Goal: Task Accomplishment & Management: Use online tool/utility

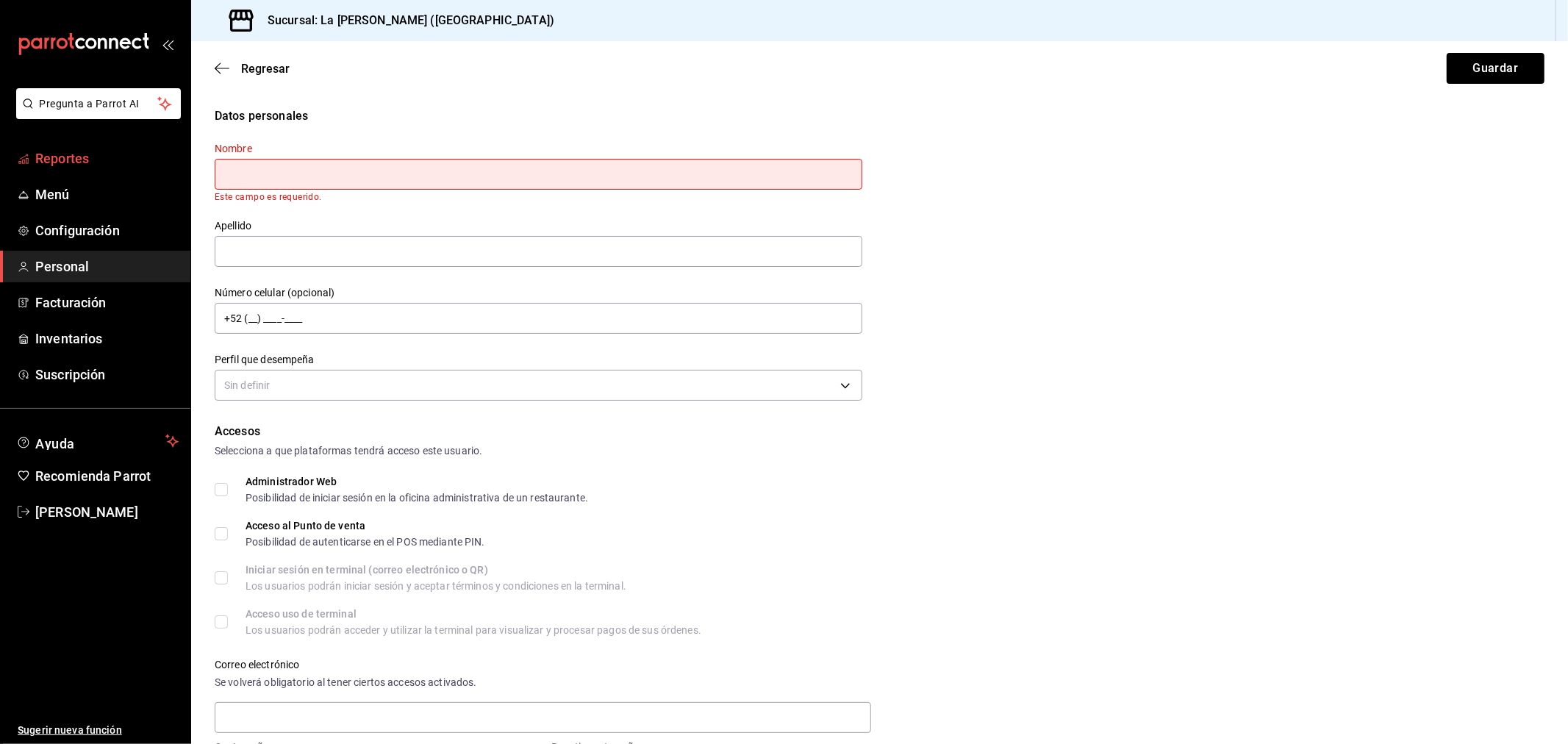
click at [58, 165] on span "Reportes" at bounding box center [107, 158] width 143 height 20
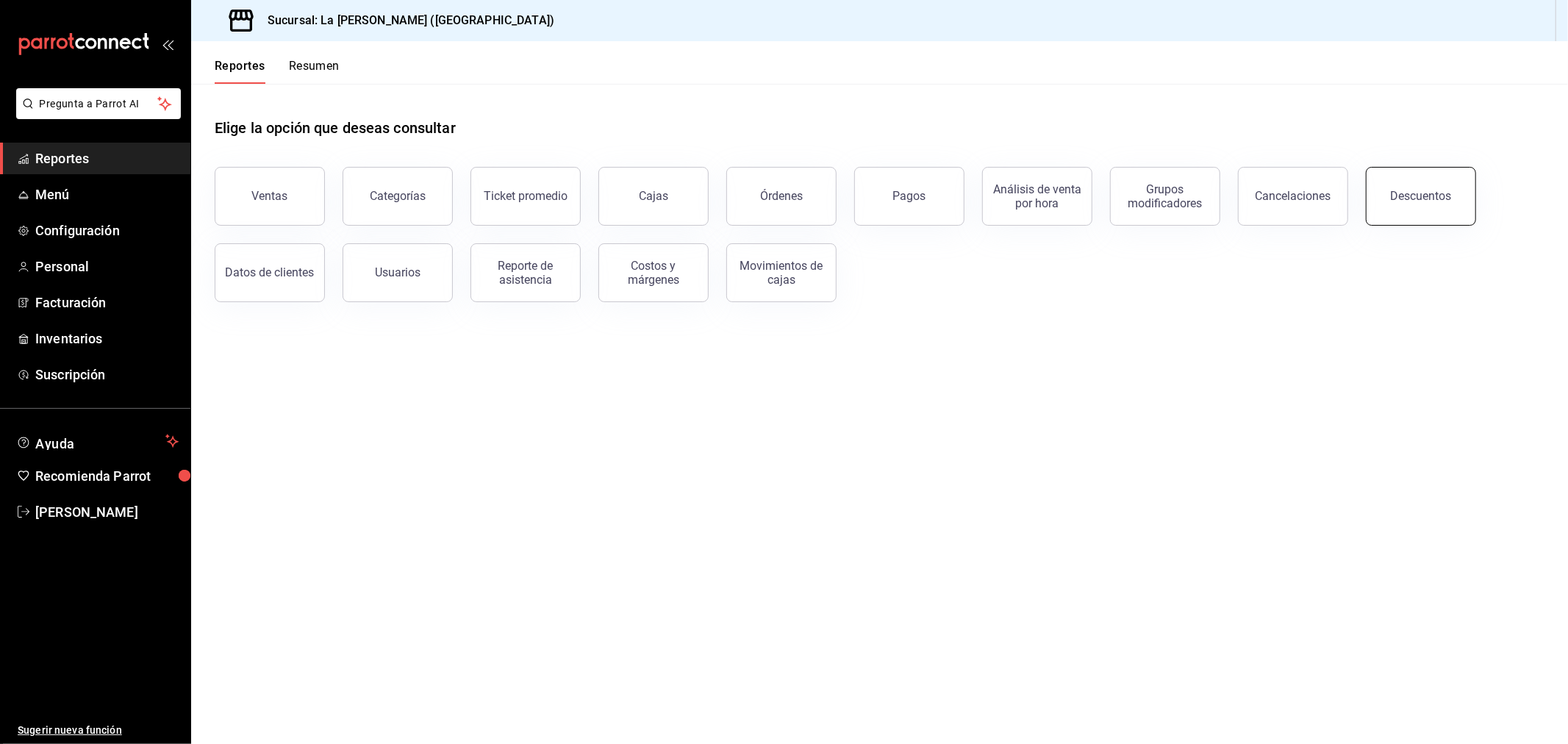
click at [1413, 207] on button "Descuentos" at bounding box center [1421, 196] width 110 height 58
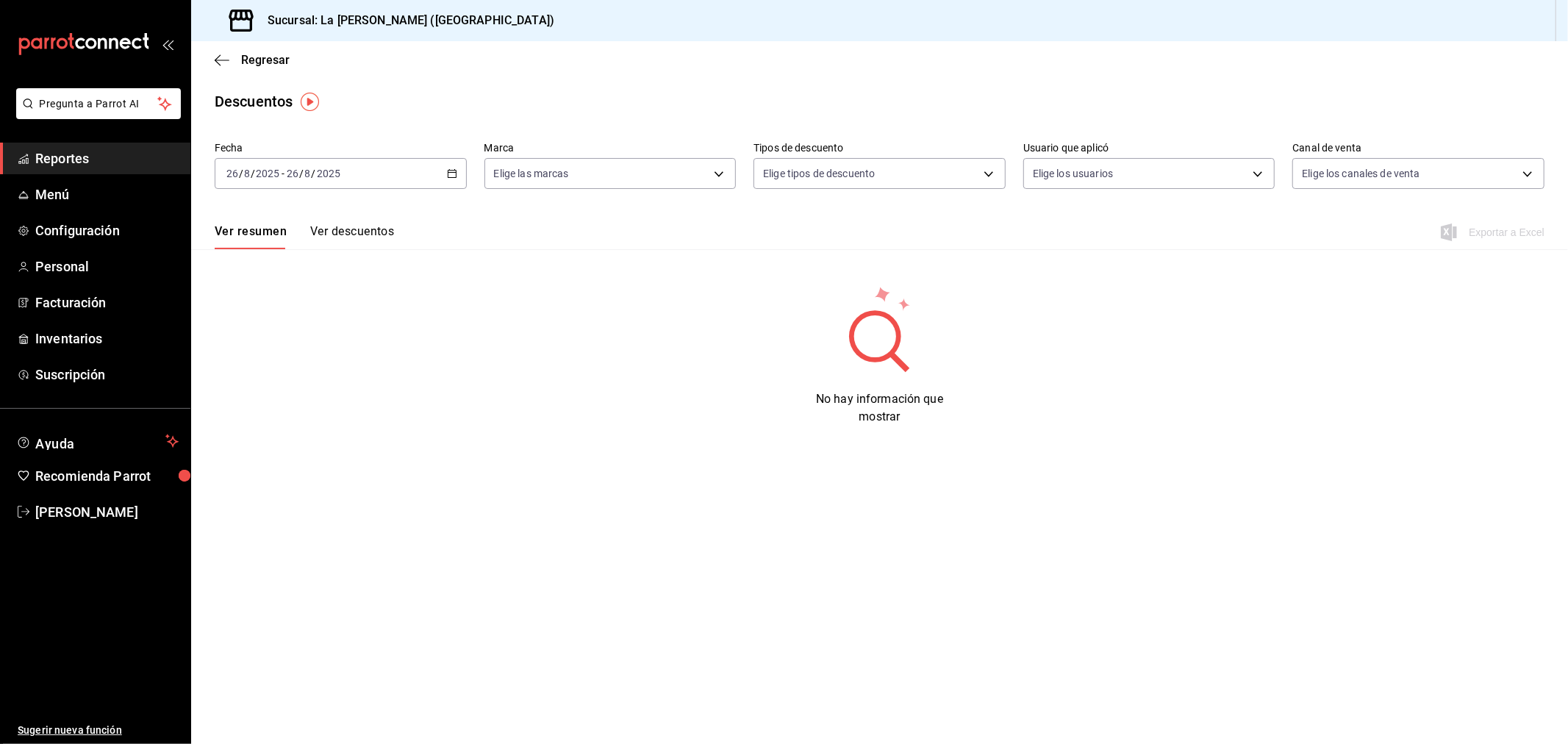
click at [442, 179] on div "[DATE] [DATE] - [DATE] [DATE]" at bounding box center [341, 173] width 252 height 31
click at [292, 379] on span "Rango de fechas" at bounding box center [284, 383] width 114 height 15
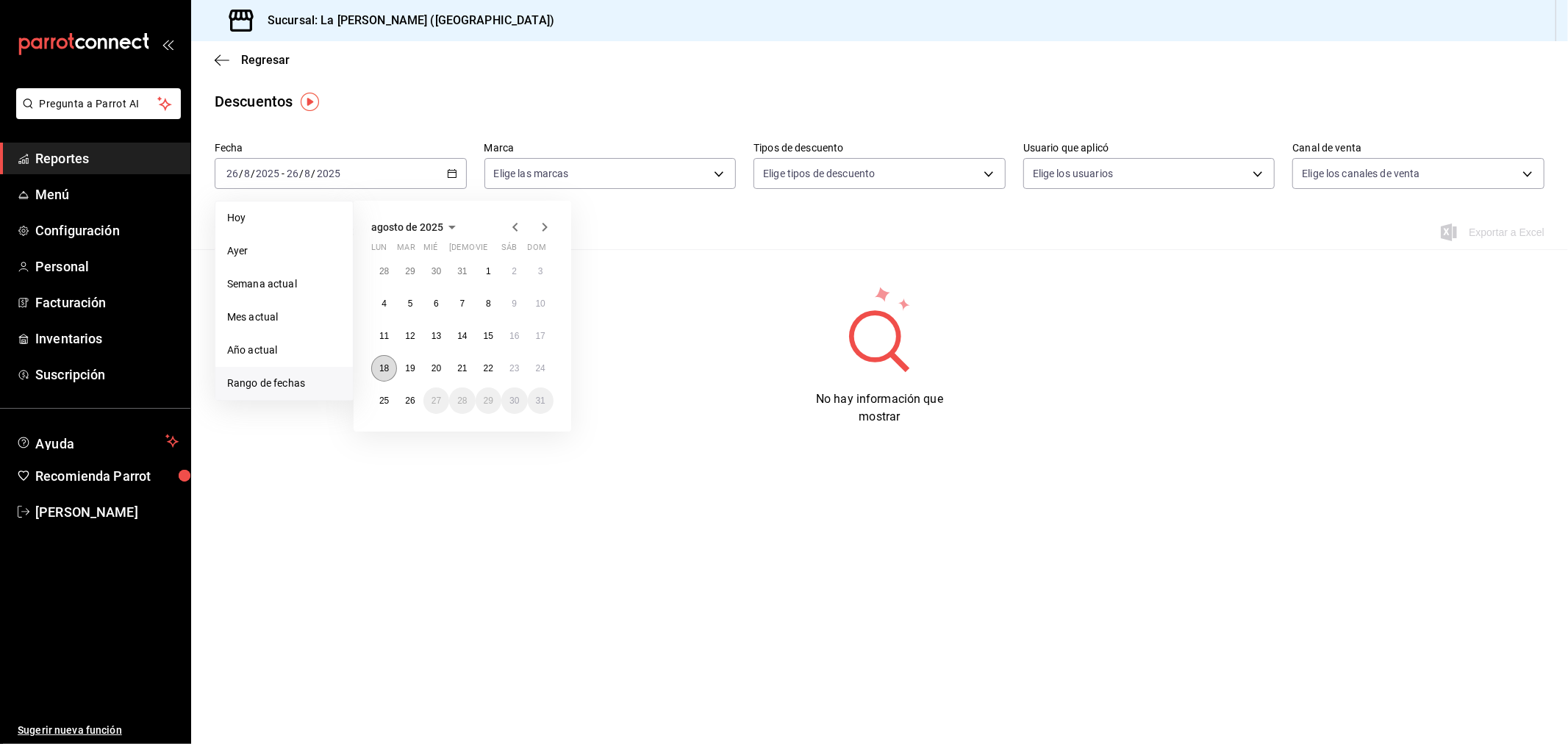
click at [390, 365] on button "18" at bounding box center [383, 368] width 25 height 26
click at [389, 399] on button "25" at bounding box center [383, 400] width 25 height 26
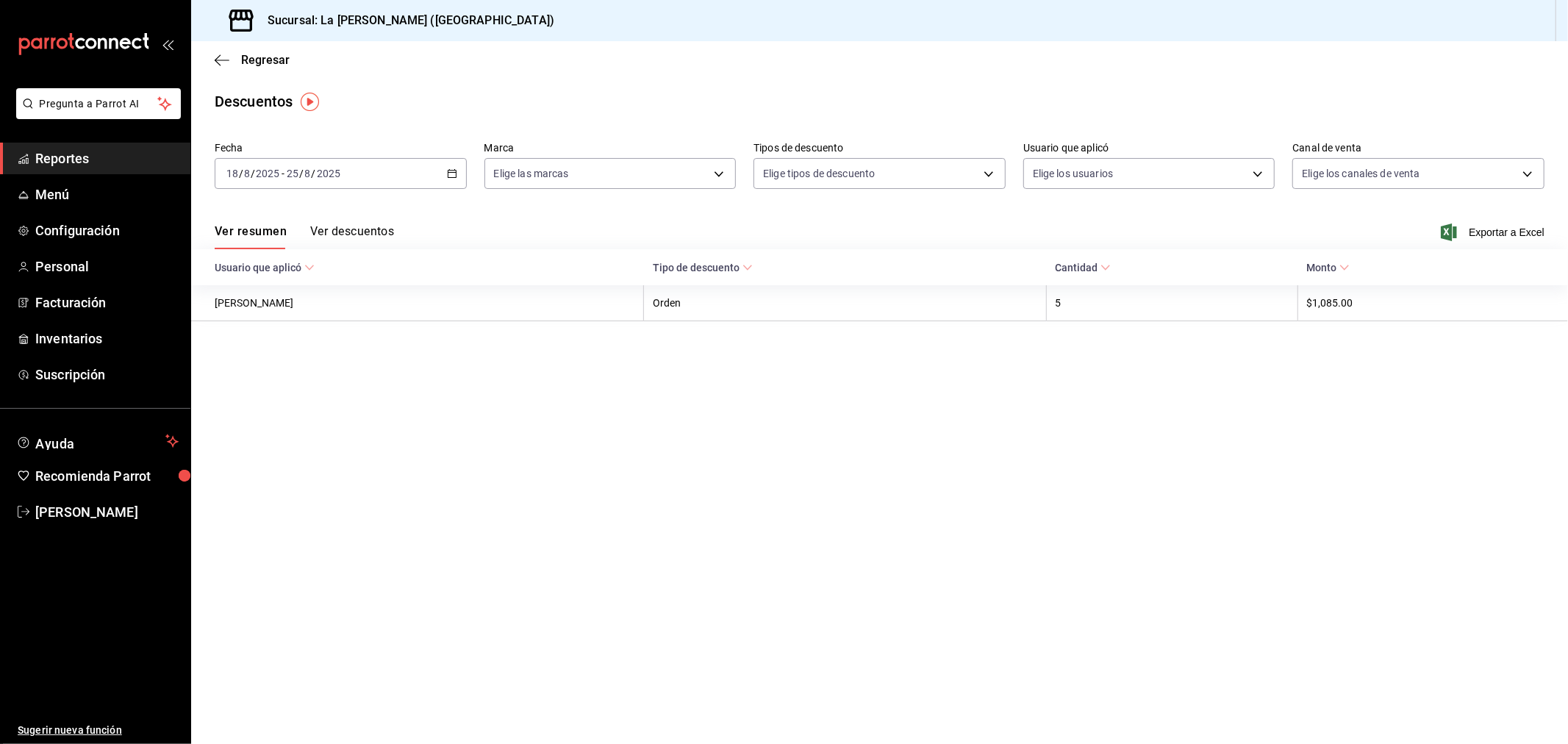
click at [363, 222] on div "Ver resumen Ver descuentos Exportar a Excel" at bounding box center [879, 227] width 1377 height 42
drag, startPoint x: 365, startPoint y: 232, endPoint x: 386, endPoint y: 241, distance: 22.8
click at [366, 233] on button "Ver descuentos" at bounding box center [352, 236] width 84 height 25
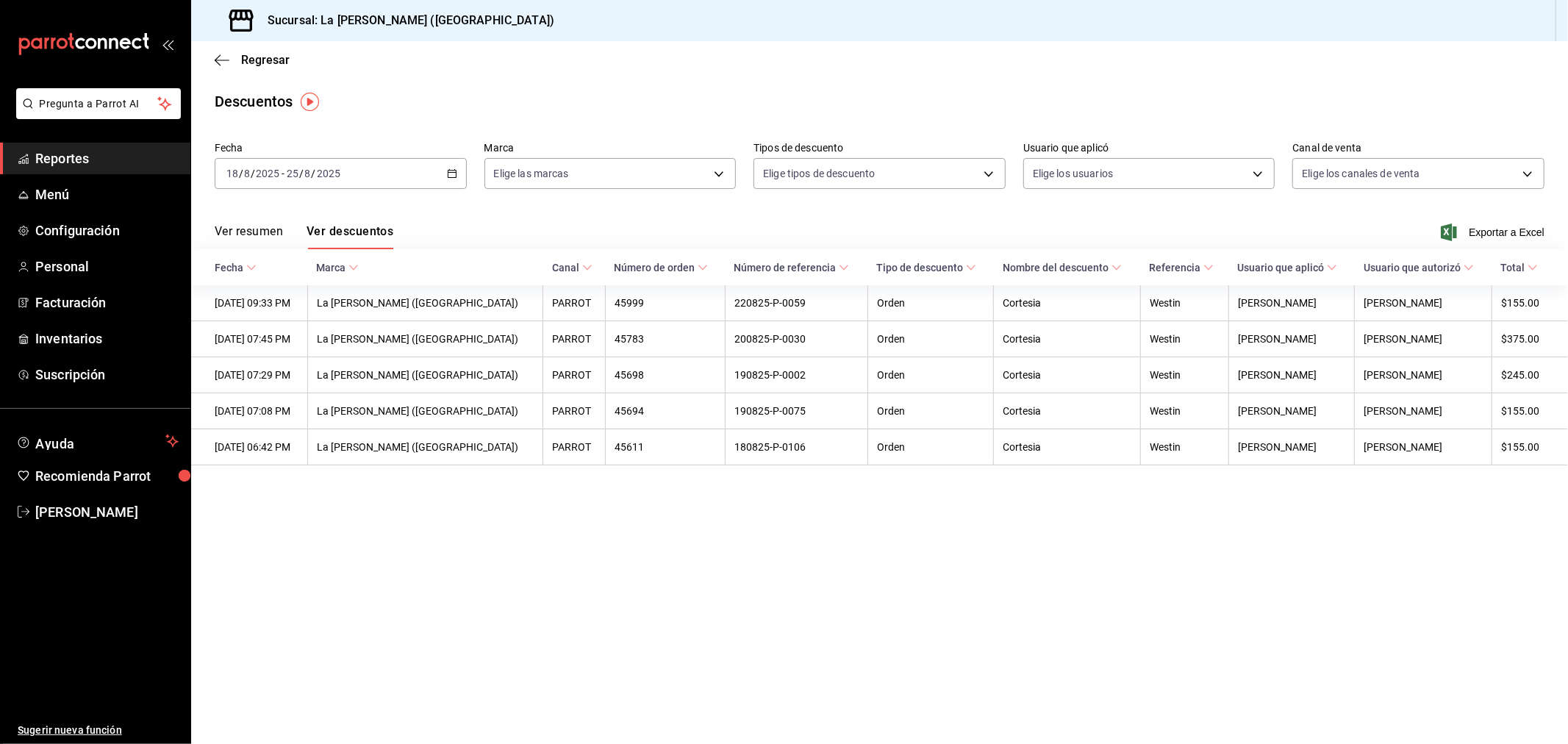
click at [553, 223] on div "Ver resumen Ver descuentos Exportar a Excel" at bounding box center [879, 227] width 1377 height 42
drag, startPoint x: 1156, startPoint y: 546, endPoint x: 1138, endPoint y: 605, distance: 61.7
click at [1149, 552] on main "Regresar Descuentos Fecha [DATE] [DATE] - [DATE] [DATE] Marca Elige las marcas …" at bounding box center [879, 392] width 1377 height 702
click at [76, 155] on span "Reportes" at bounding box center [107, 158] width 143 height 20
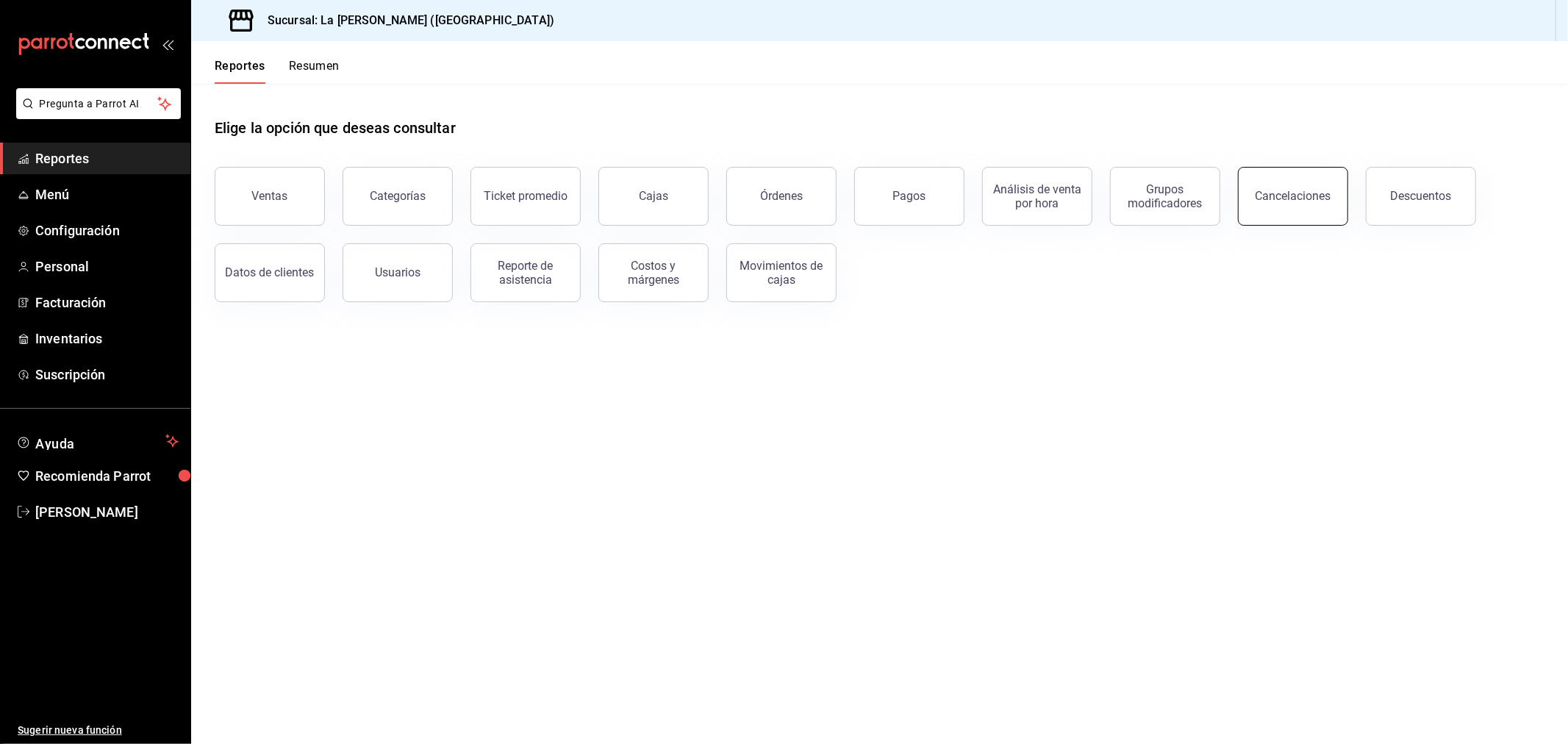
click at [1285, 189] on div "Cancelaciones" at bounding box center [1293, 195] width 75 height 14
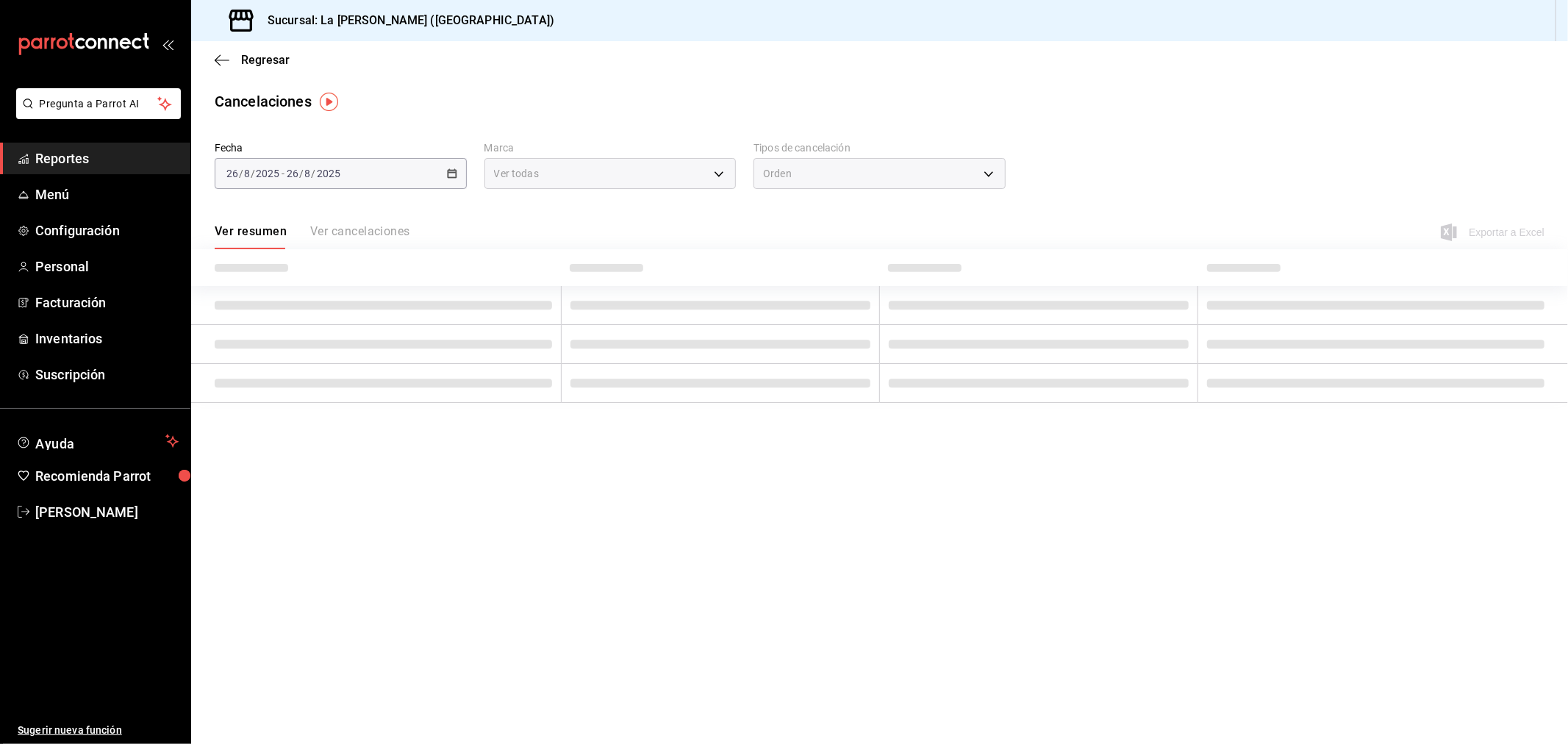
click at [869, 172] on div "Orden" at bounding box center [880, 173] width 252 height 31
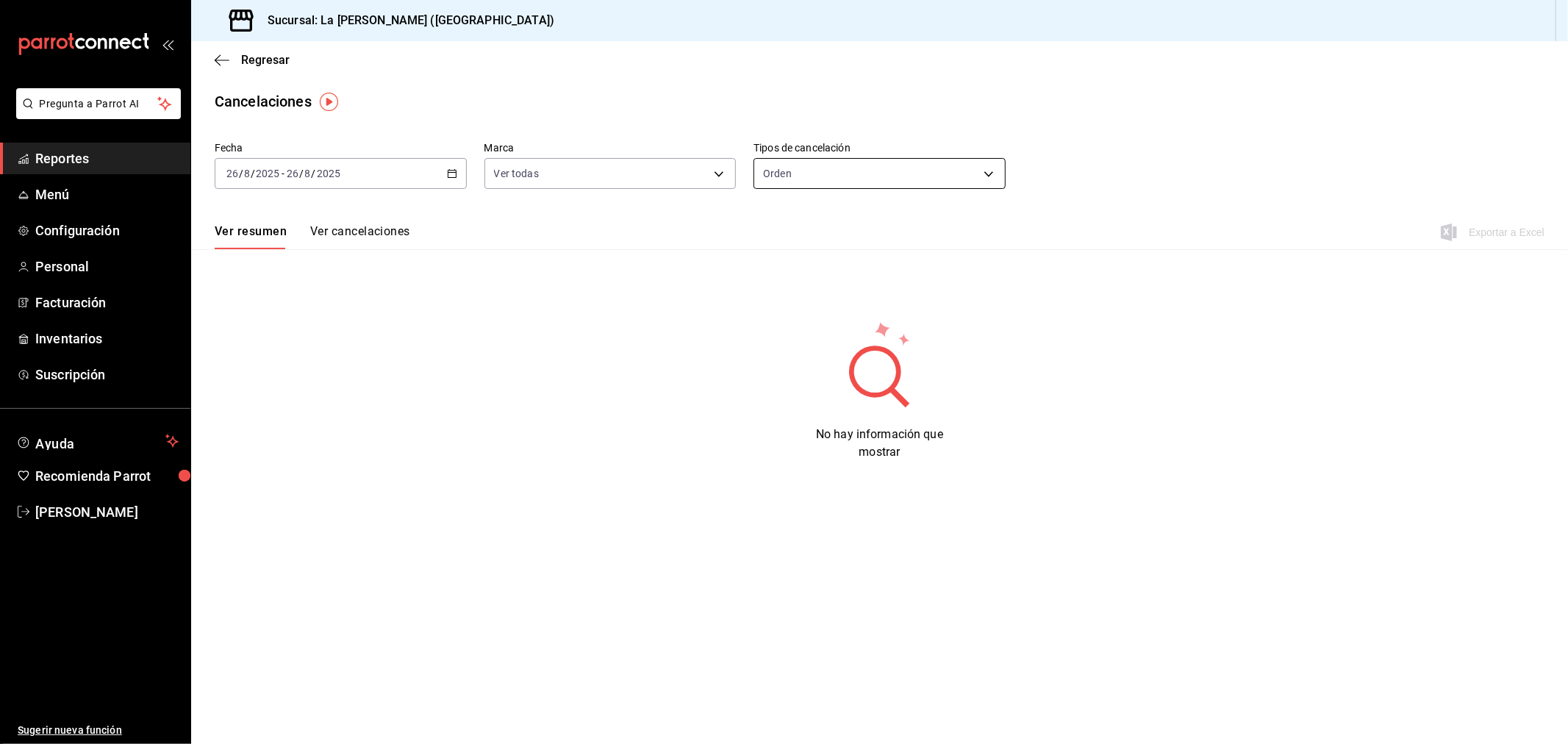
click at [864, 177] on body "Pregunta a Parrot AI Reportes Menú Configuración Personal Facturación Inventari…" at bounding box center [784, 372] width 1568 height 744
click at [838, 240] on li "Artículo" at bounding box center [880, 245] width 251 height 25
type input "ORDER_ITEM"
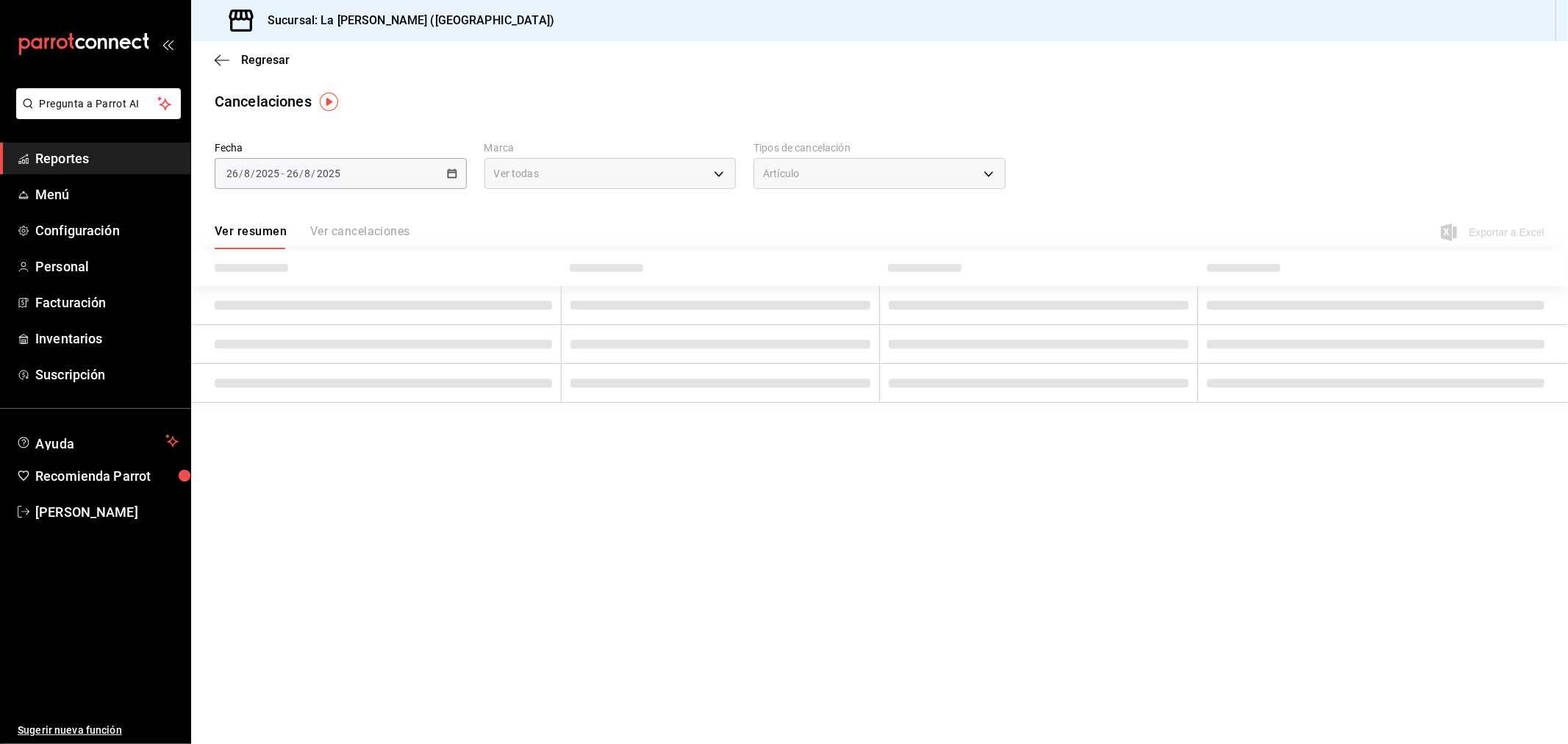
click at [1121, 136] on div "Fecha [DATE] [DATE] - [DATE] [DATE] Marca Ver todas [object Object] Tipos de ca…" at bounding box center [880, 172] width 1330 height 71
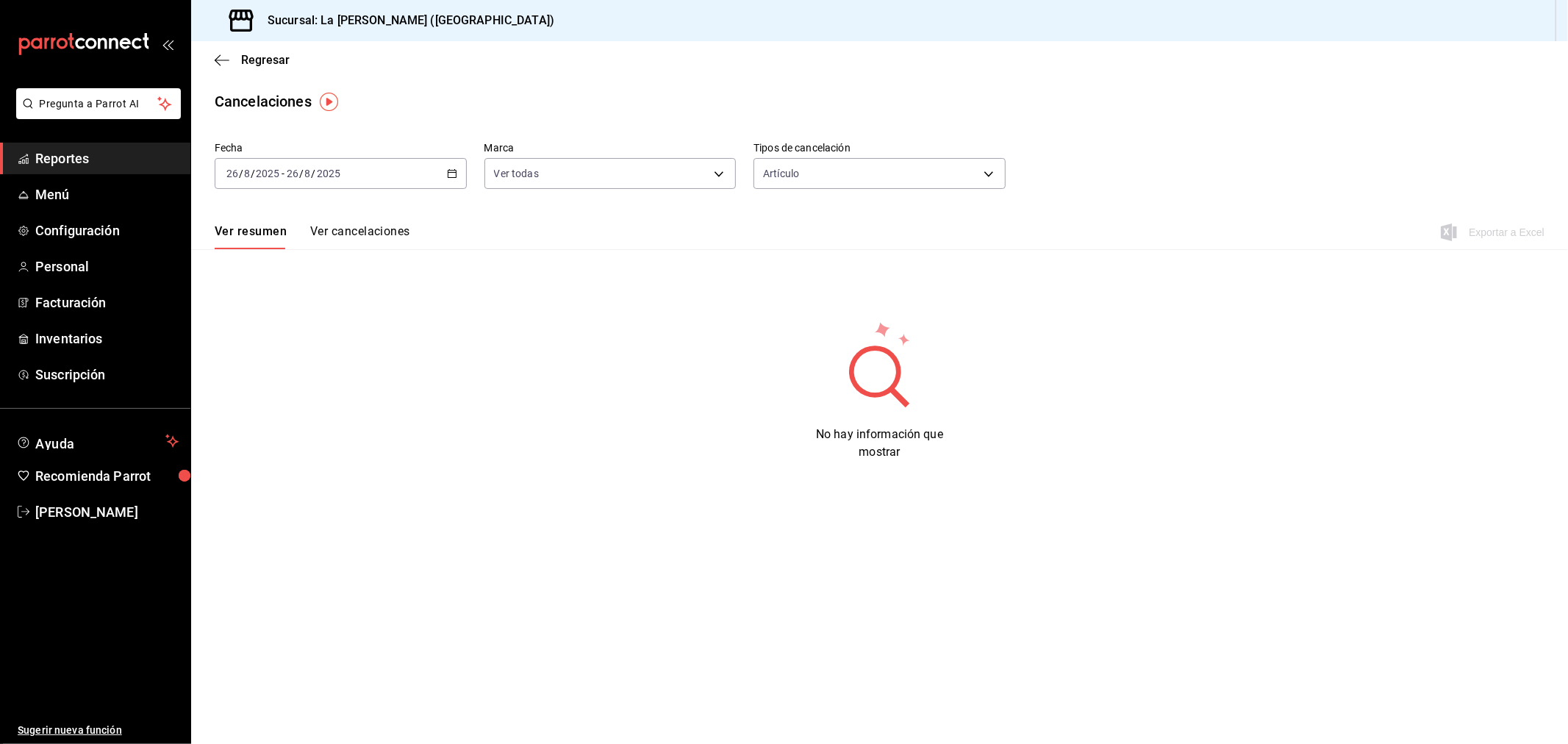
click at [396, 172] on div "[DATE] [DATE] - [DATE] [DATE]" at bounding box center [341, 173] width 252 height 31
click at [293, 379] on span "Rango de fechas" at bounding box center [284, 383] width 114 height 15
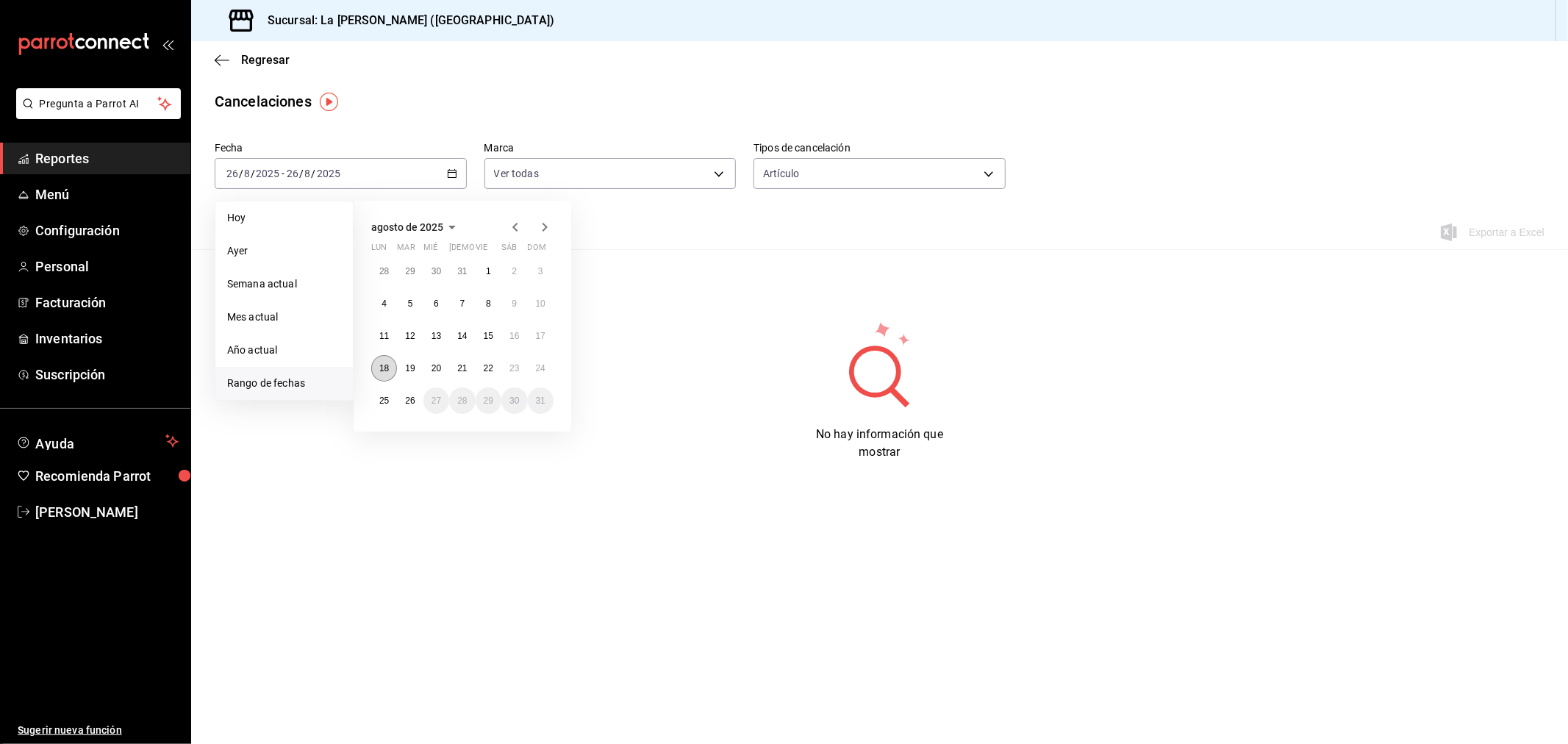
click at [379, 365] on abbr "18" at bounding box center [384, 368] width 9 height 10
click at [380, 394] on button "25" at bounding box center [383, 400] width 25 height 26
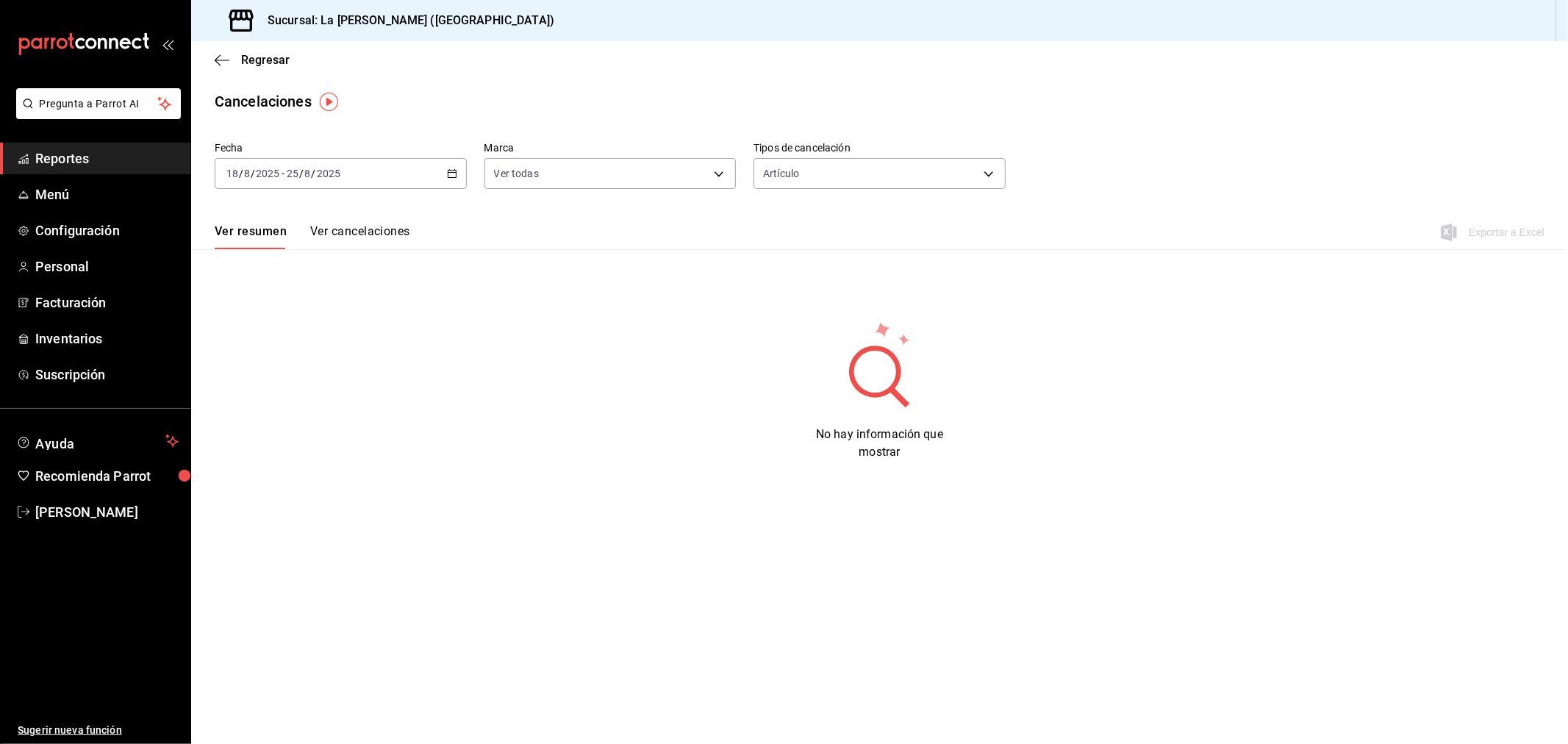
click at [356, 235] on button "Ver cancelaciones" at bounding box center [360, 236] width 100 height 25
drag, startPoint x: 44, startPoint y: 155, endPoint x: 69, endPoint y: 172, distance: 30.2
click at [45, 155] on span "Reportes" at bounding box center [107, 158] width 143 height 20
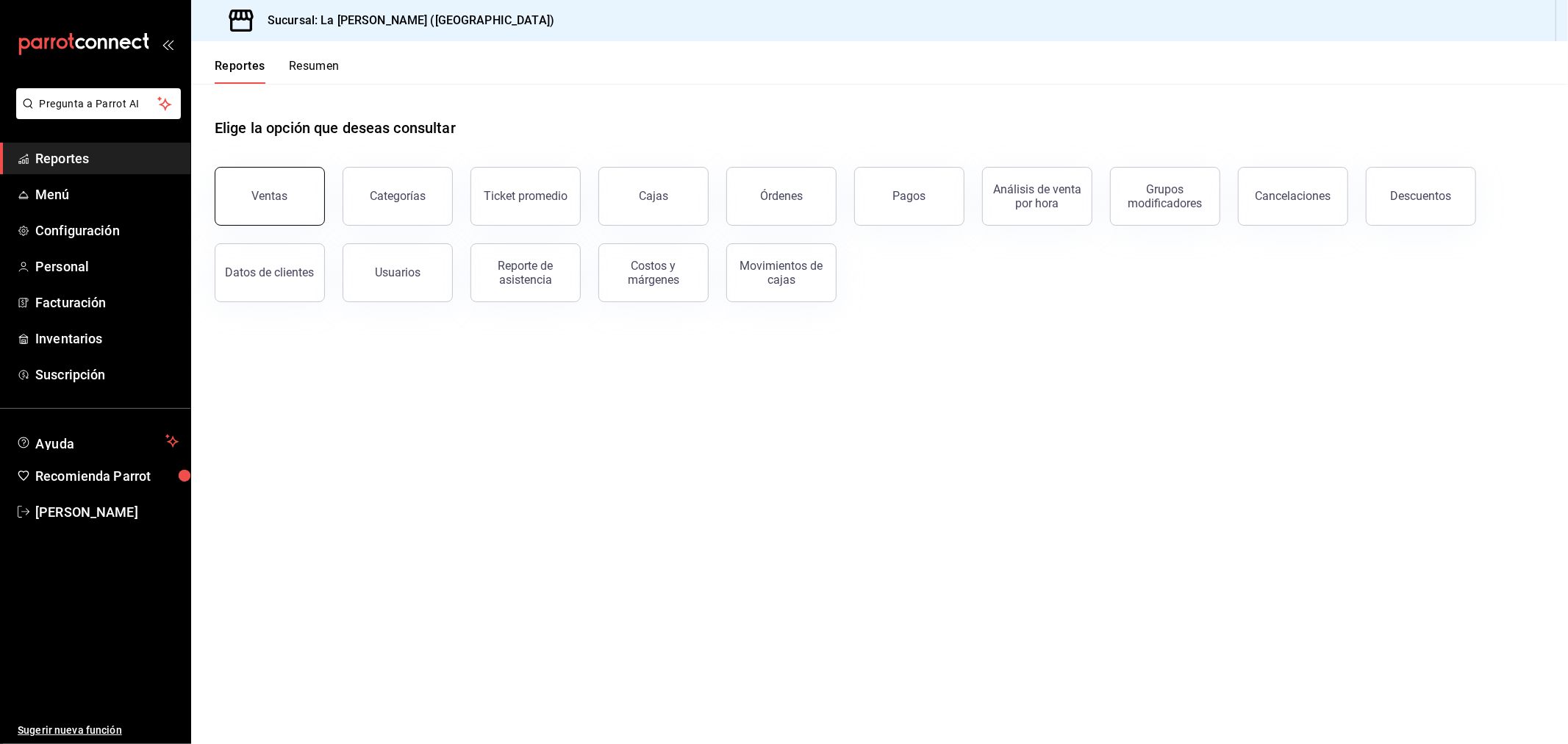
click at [276, 197] on div "Ventas" at bounding box center [270, 195] width 36 height 14
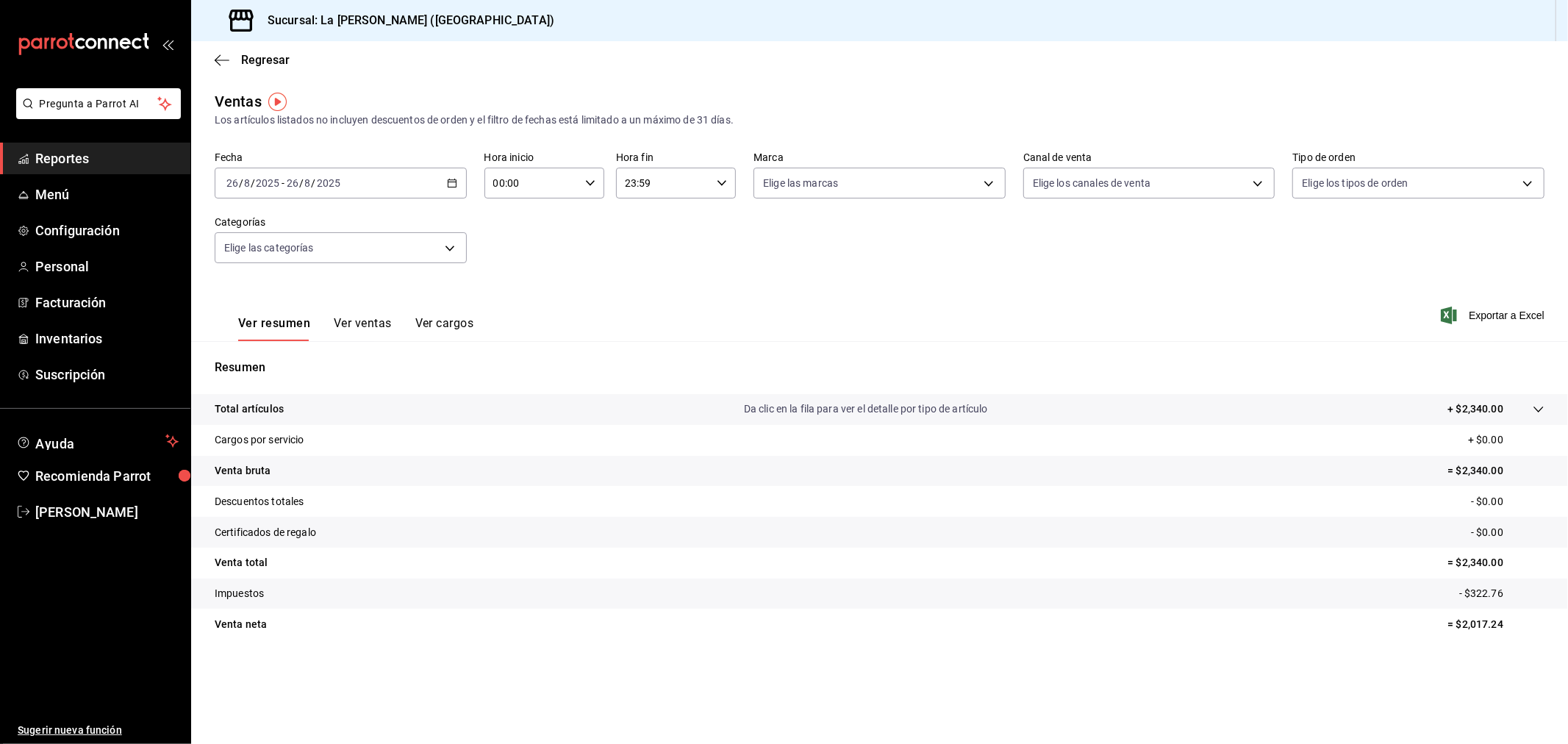
click at [69, 160] on span "Reportes" at bounding box center [107, 158] width 143 height 20
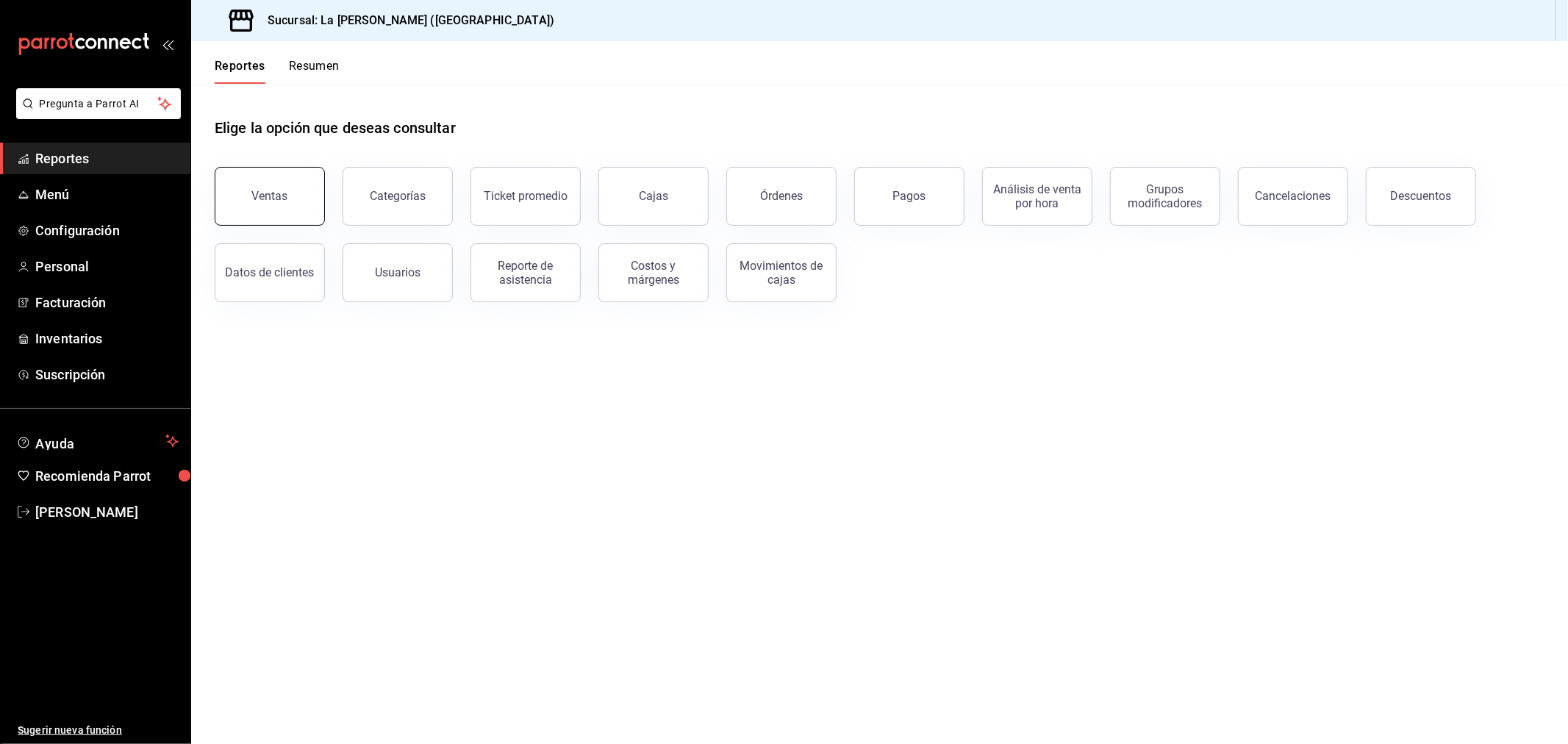
click at [306, 207] on button "Ventas" at bounding box center [269, 196] width 110 height 58
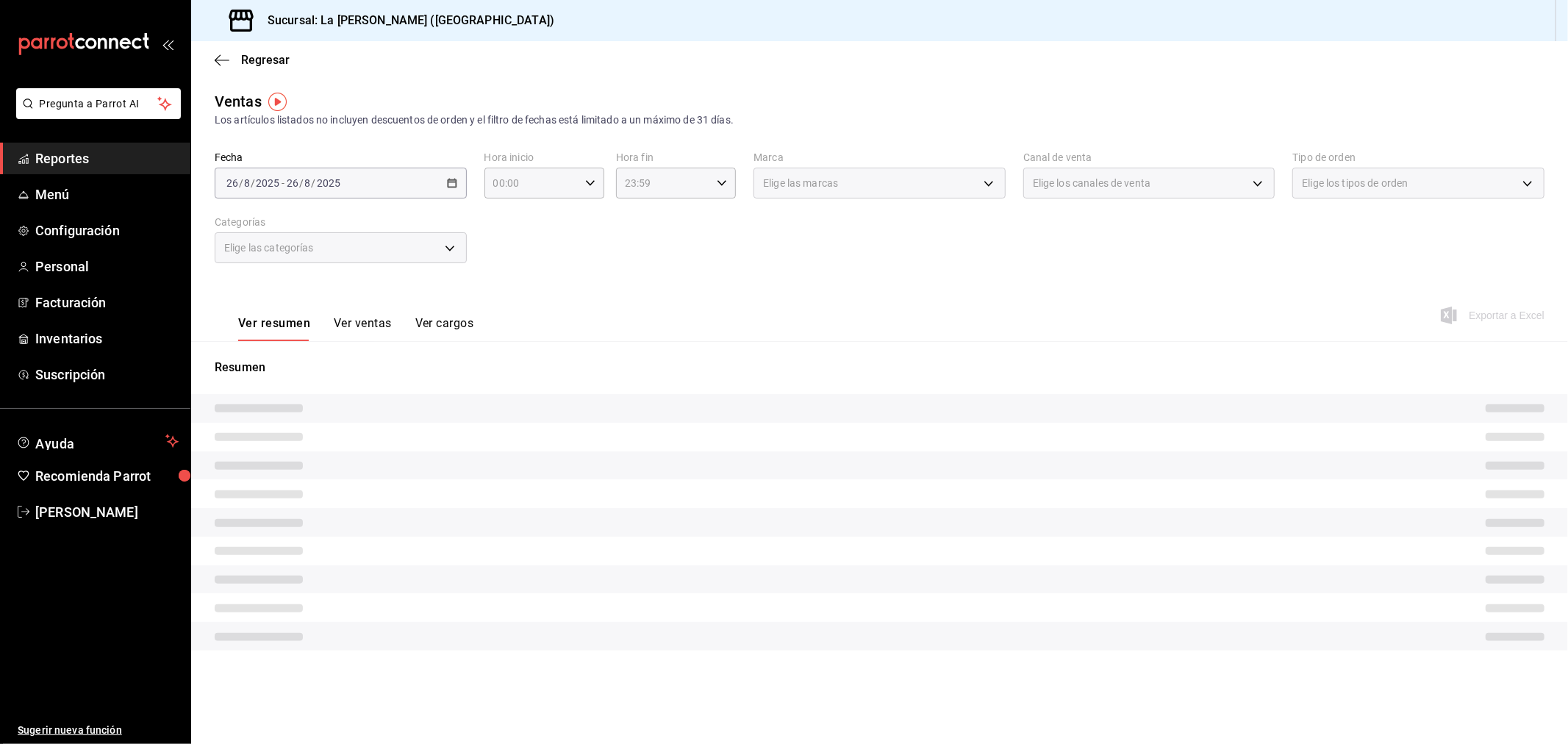
click at [524, 204] on div "Fecha [DATE] [DATE] - [DATE] [DATE] Hora inicio 00:00 Hora inicio Hora fin 23:5…" at bounding box center [880, 216] width 1330 height 129
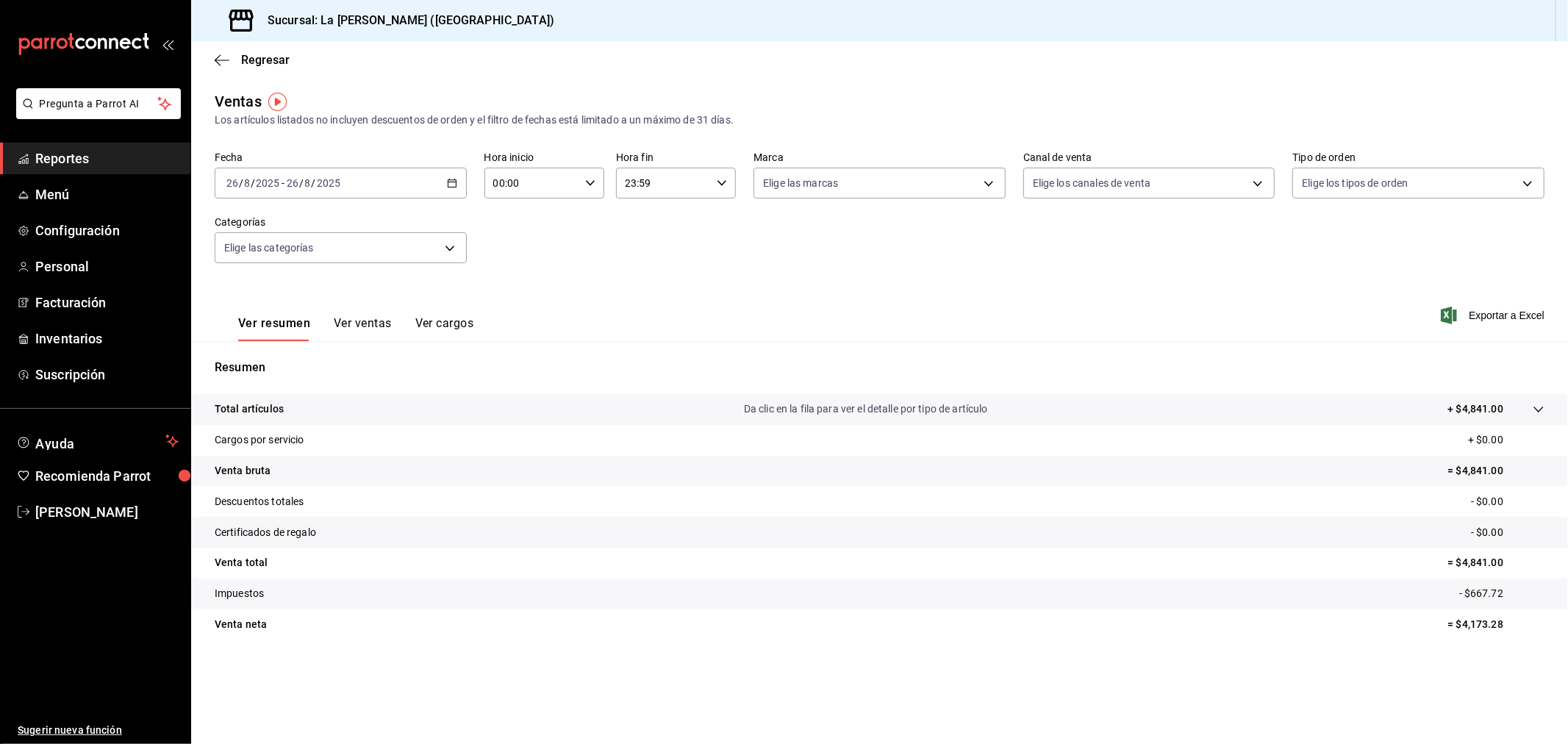
click at [527, 192] on input "00:00" at bounding box center [531, 183] width 95 height 29
click at [517, 252] on button "10" at bounding box center [514, 248] width 55 height 29
type input "10:00"
click at [682, 186] on div at bounding box center [784, 372] width 1568 height 744
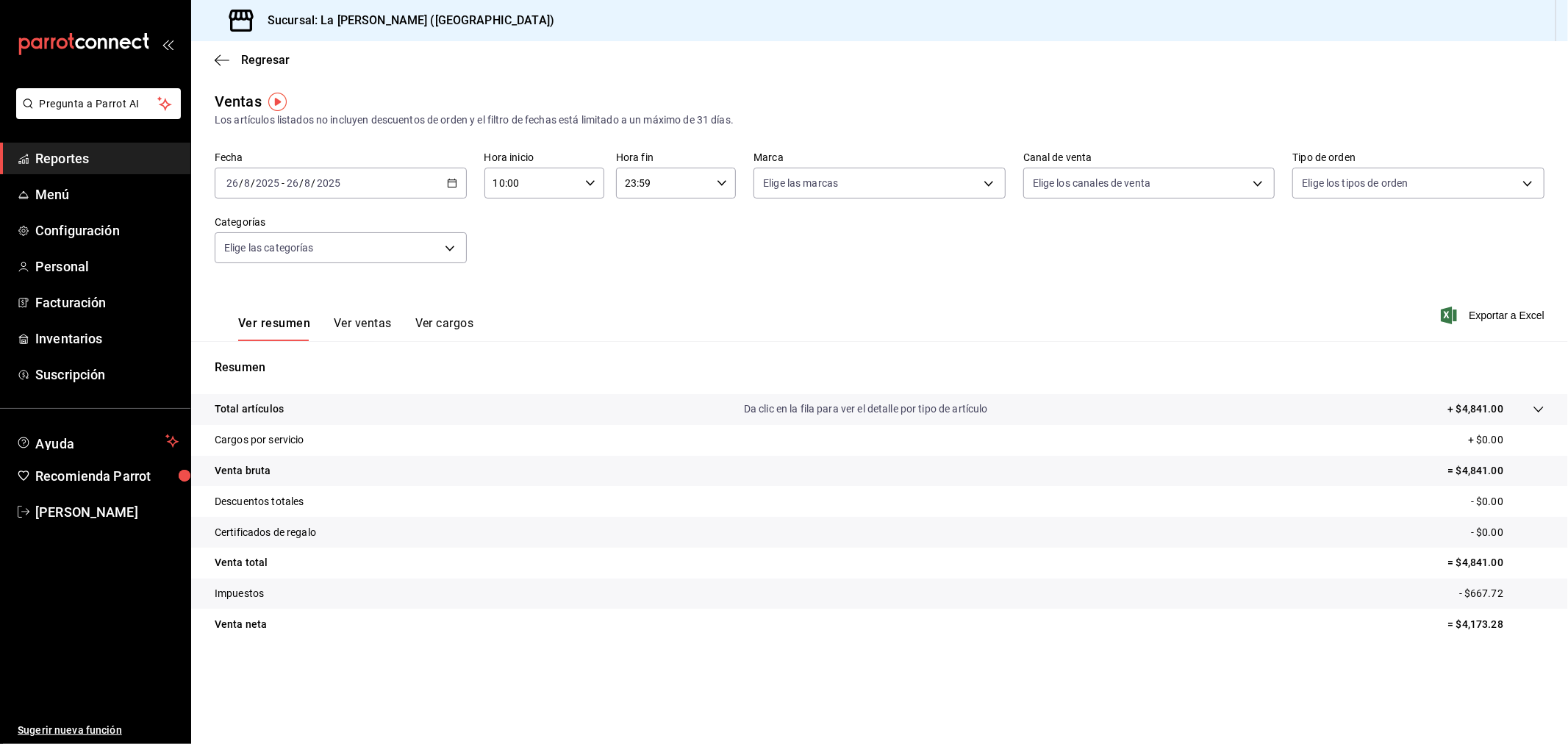
click at [644, 180] on input "23:59" at bounding box center [663, 183] width 95 height 29
click at [648, 219] on button "04" at bounding box center [646, 213] width 55 height 29
type input "04:59"
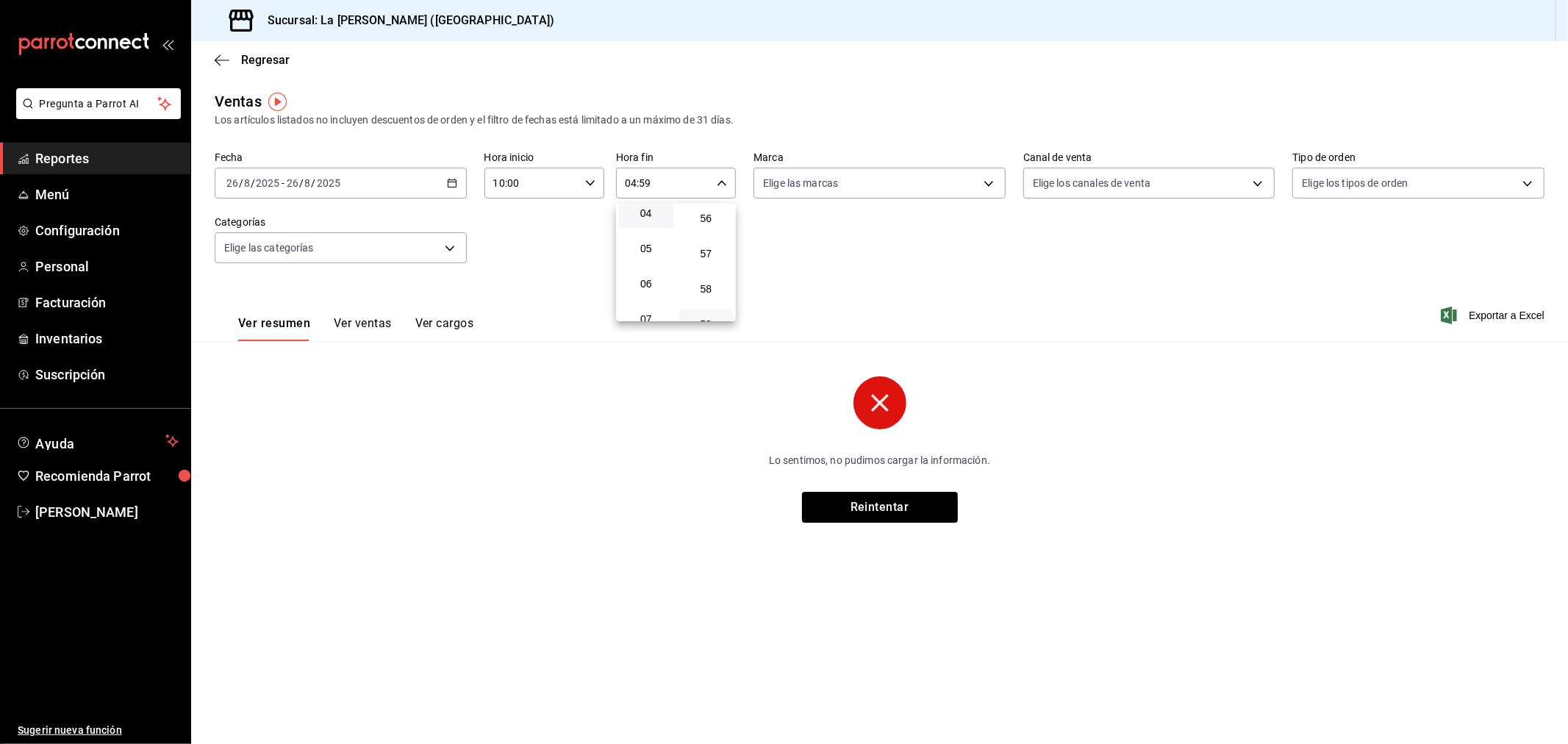
click at [415, 241] on div at bounding box center [784, 372] width 1568 height 744
click at [415, 241] on body "Pregunta a Parrot AI Reportes Menú Configuración Personal Facturación Inventari…" at bounding box center [784, 372] width 1568 height 744
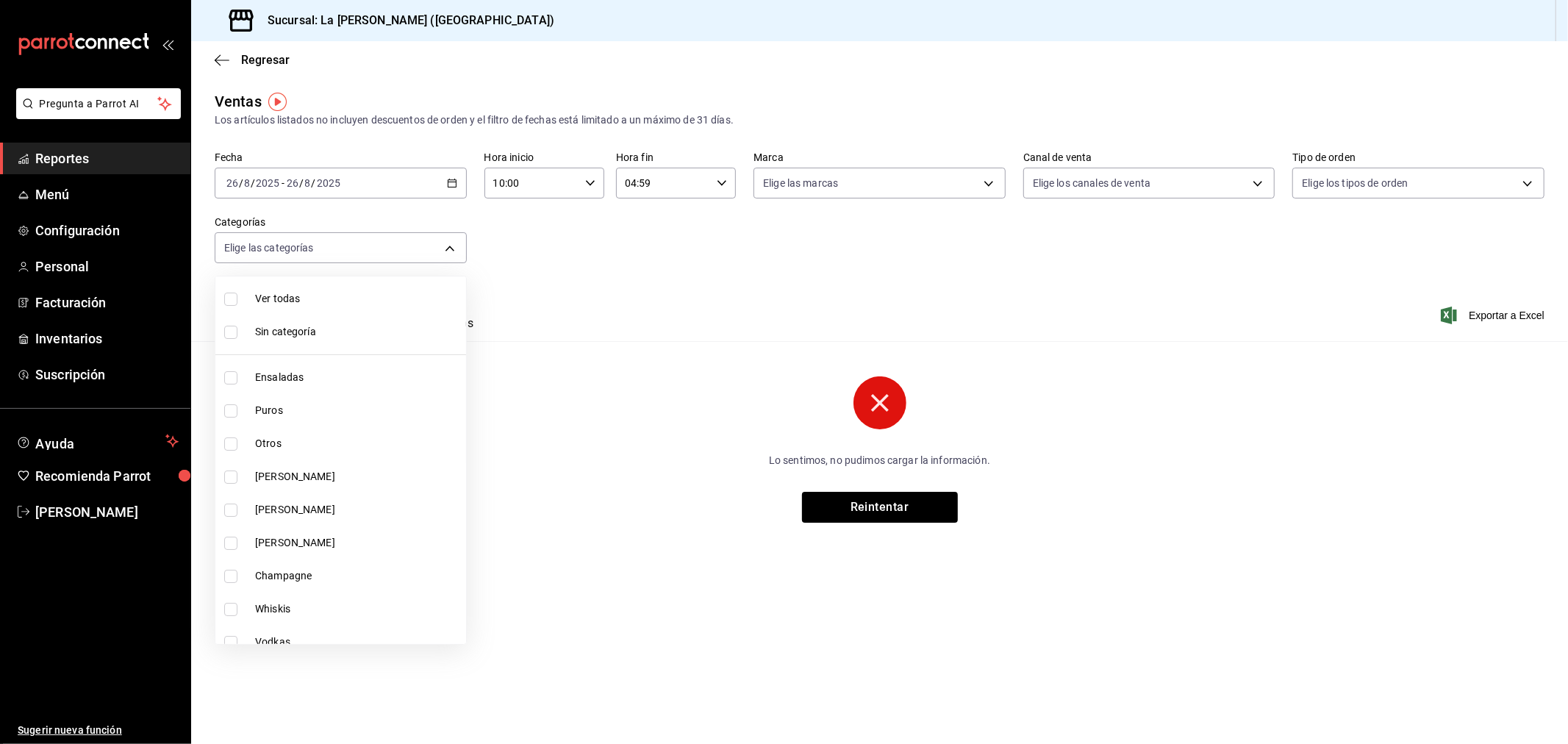
scroll to position [408, 0]
click at [326, 552] on li "Mixologia" at bounding box center [341, 565] width 251 height 33
type input "29a4343f-55ba-48d5-8ea3-510ff341c067"
checkbox input "true"
click at [667, 279] on div at bounding box center [784, 372] width 1568 height 744
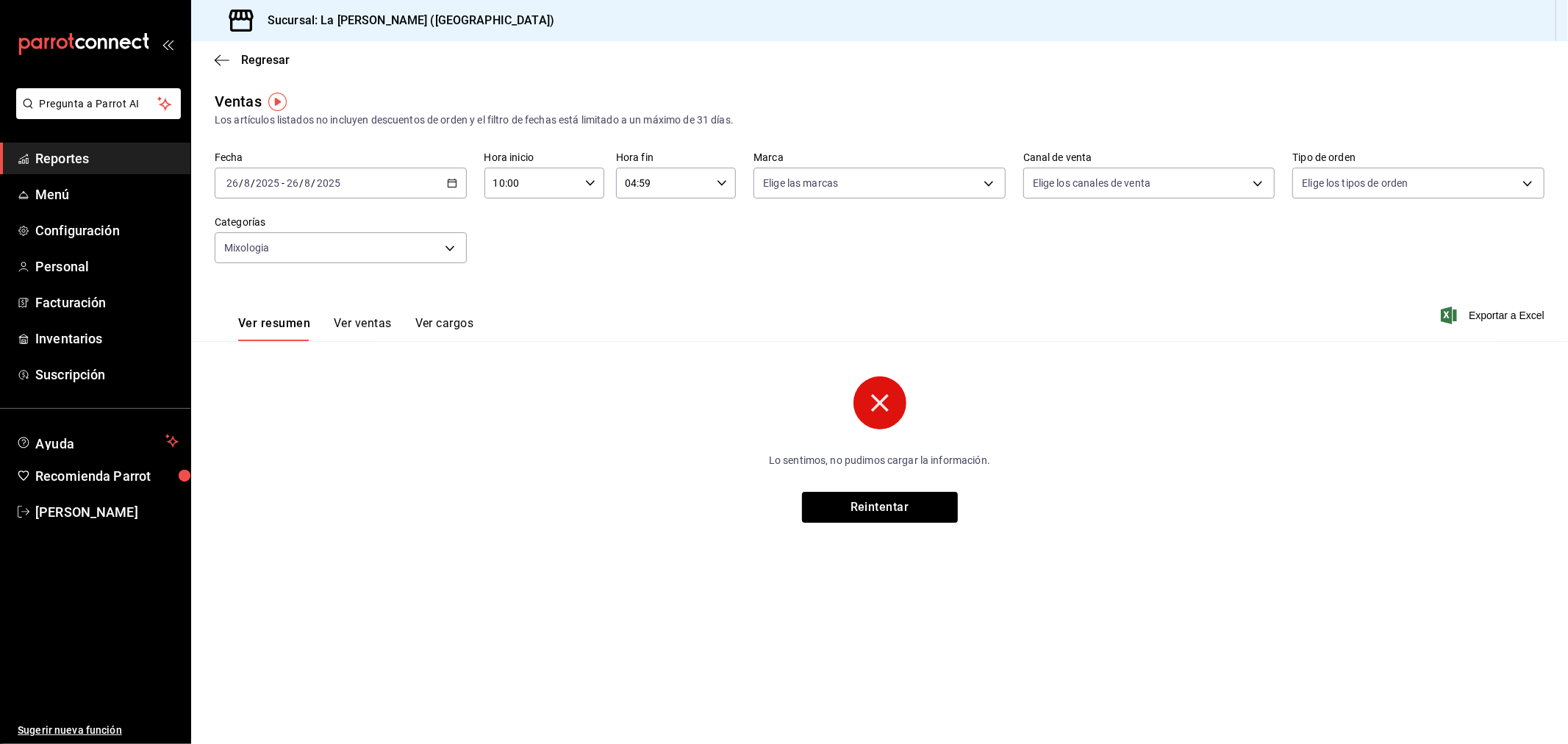
click at [420, 189] on div "[DATE] [DATE] - [DATE] [DATE]" at bounding box center [341, 183] width 252 height 31
click at [266, 361] on span "Rango de fechas" at bounding box center [284, 360] width 114 height 15
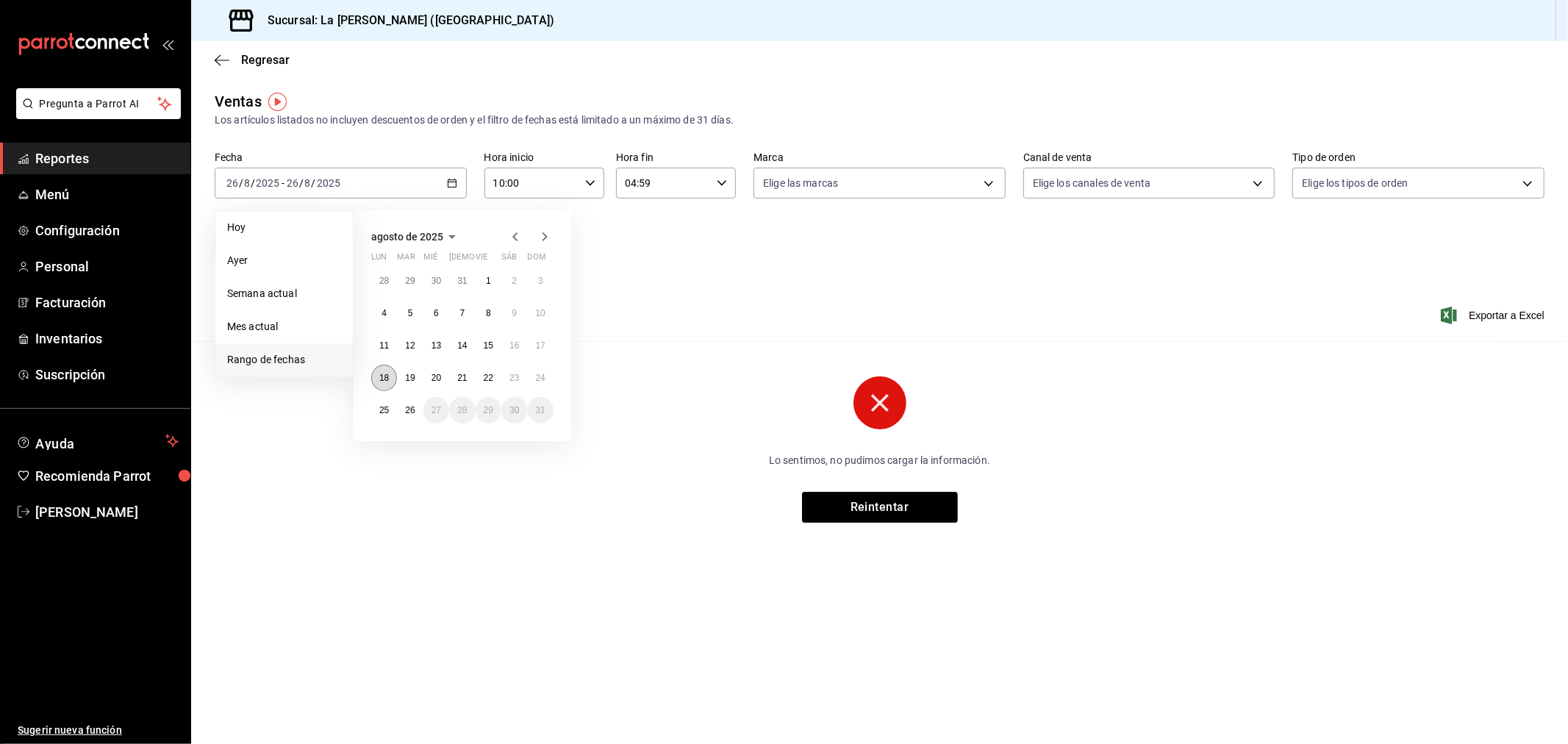
click at [386, 372] on abbr "18" at bounding box center [384, 377] width 9 height 10
click at [383, 408] on abbr "25" at bounding box center [384, 409] width 9 height 10
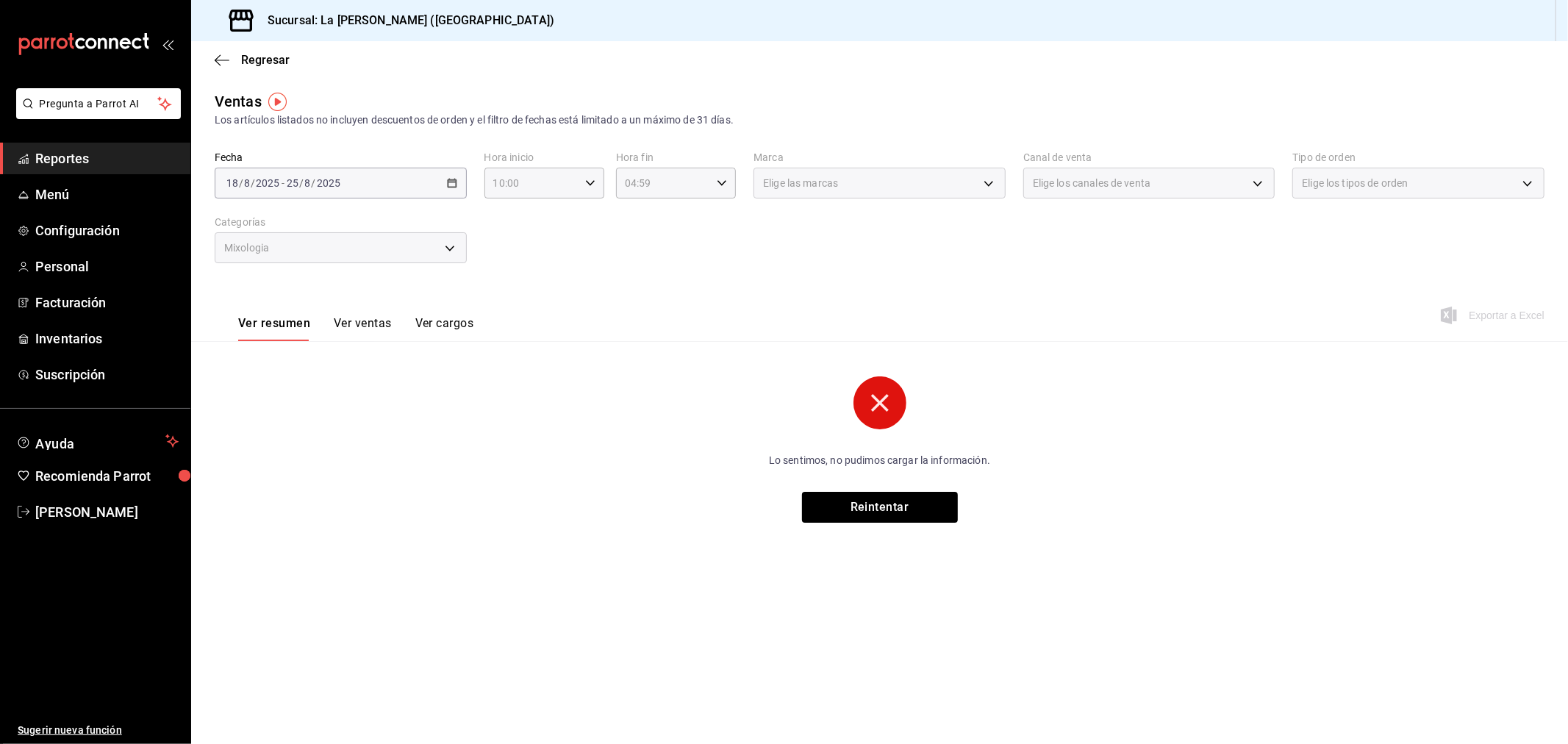
click at [384, 332] on button "Ver ventas" at bounding box center [363, 329] width 58 height 25
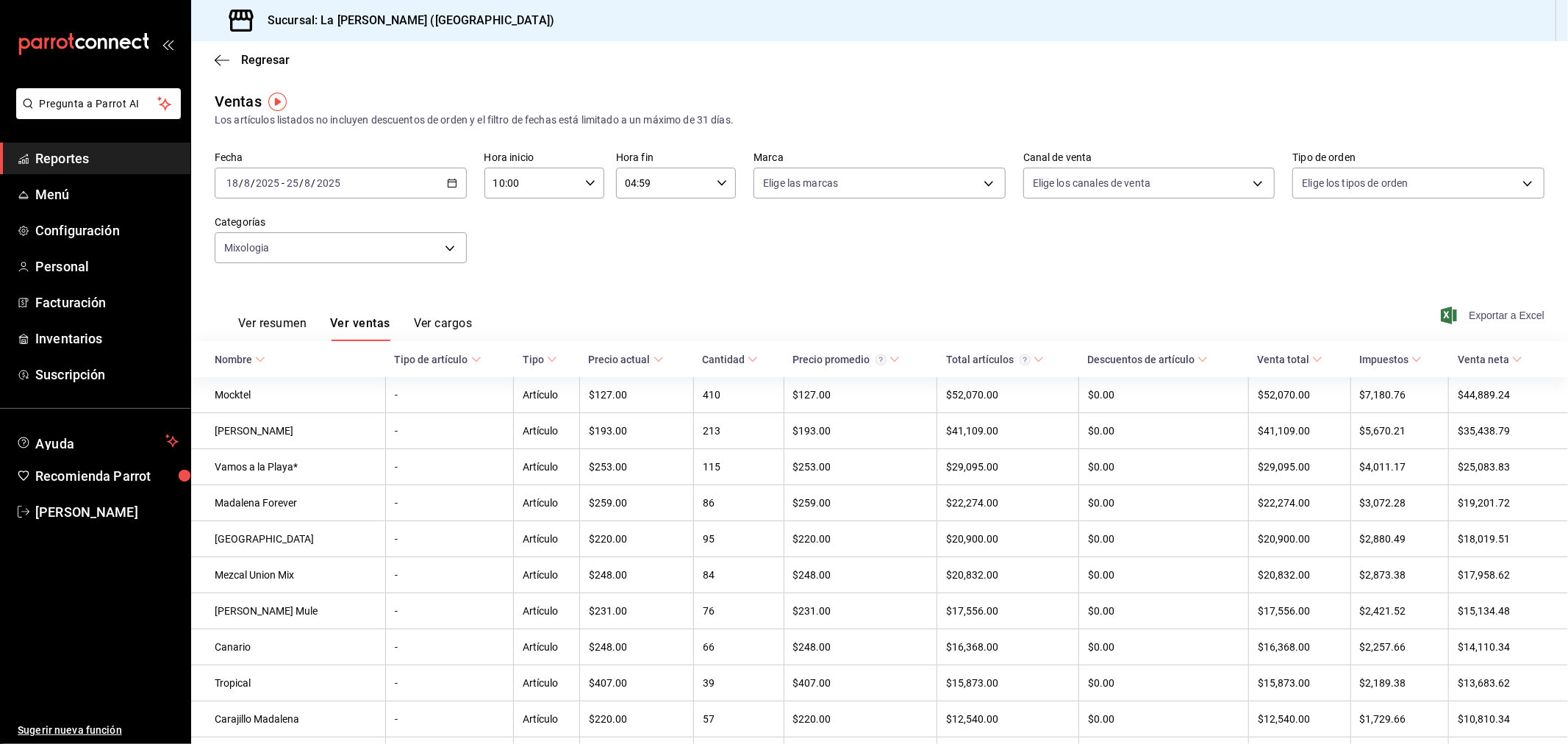
click at [1476, 319] on span "Exportar a Excel" at bounding box center [1494, 315] width 101 height 18
click at [949, 298] on div "Ver resumen Ver ventas Ver cargos Exportar a Excel" at bounding box center [879, 311] width 1377 height 60
